Goal: Task Accomplishment & Management: Manage account settings

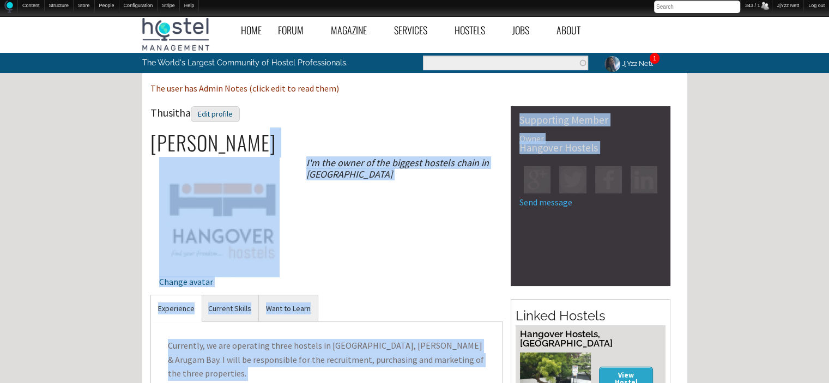
drag, startPoint x: 0, startPoint y: 0, endPoint x: 516, endPoint y: 163, distance: 541.0
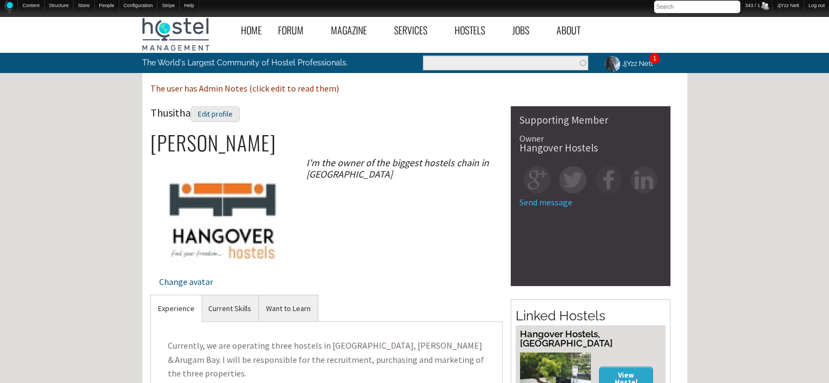
click at [466, 117] on div "Thusitha Edit profile" at bounding box center [327, 118] width 353 height 25
click at [231, 117] on div "Edit profile" at bounding box center [215, 114] width 49 height 16
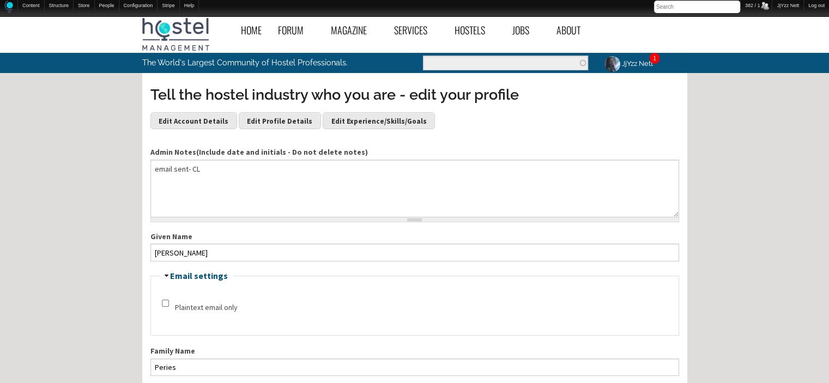
scroll to position [335, 0]
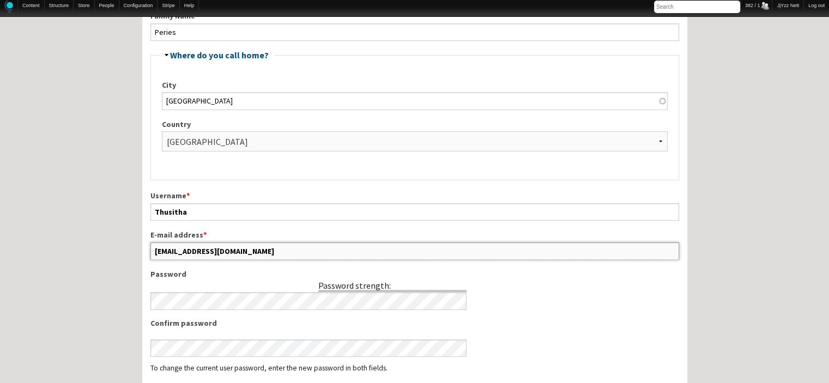
drag, startPoint x: 272, startPoint y: 246, endPoint x: 127, endPoint y: 250, distance: 144.6
